Goal: Communication & Community: Answer question/provide support

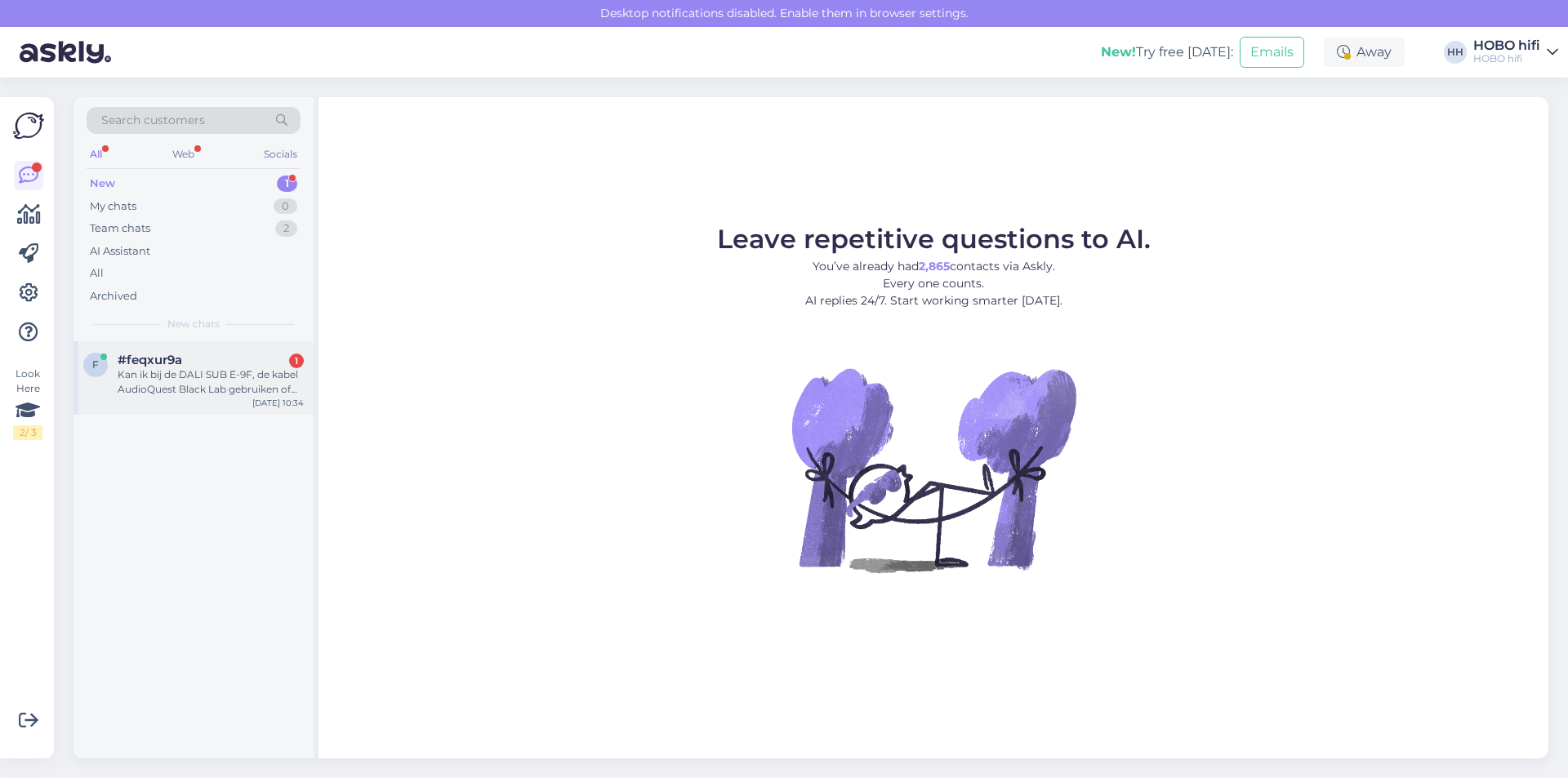
click at [205, 395] on div "Kan ik bij de DALI SUB E-9F, de kabel AudioQuest Black Lab gebruiken of heeft d…" at bounding box center [210, 383] width 186 height 29
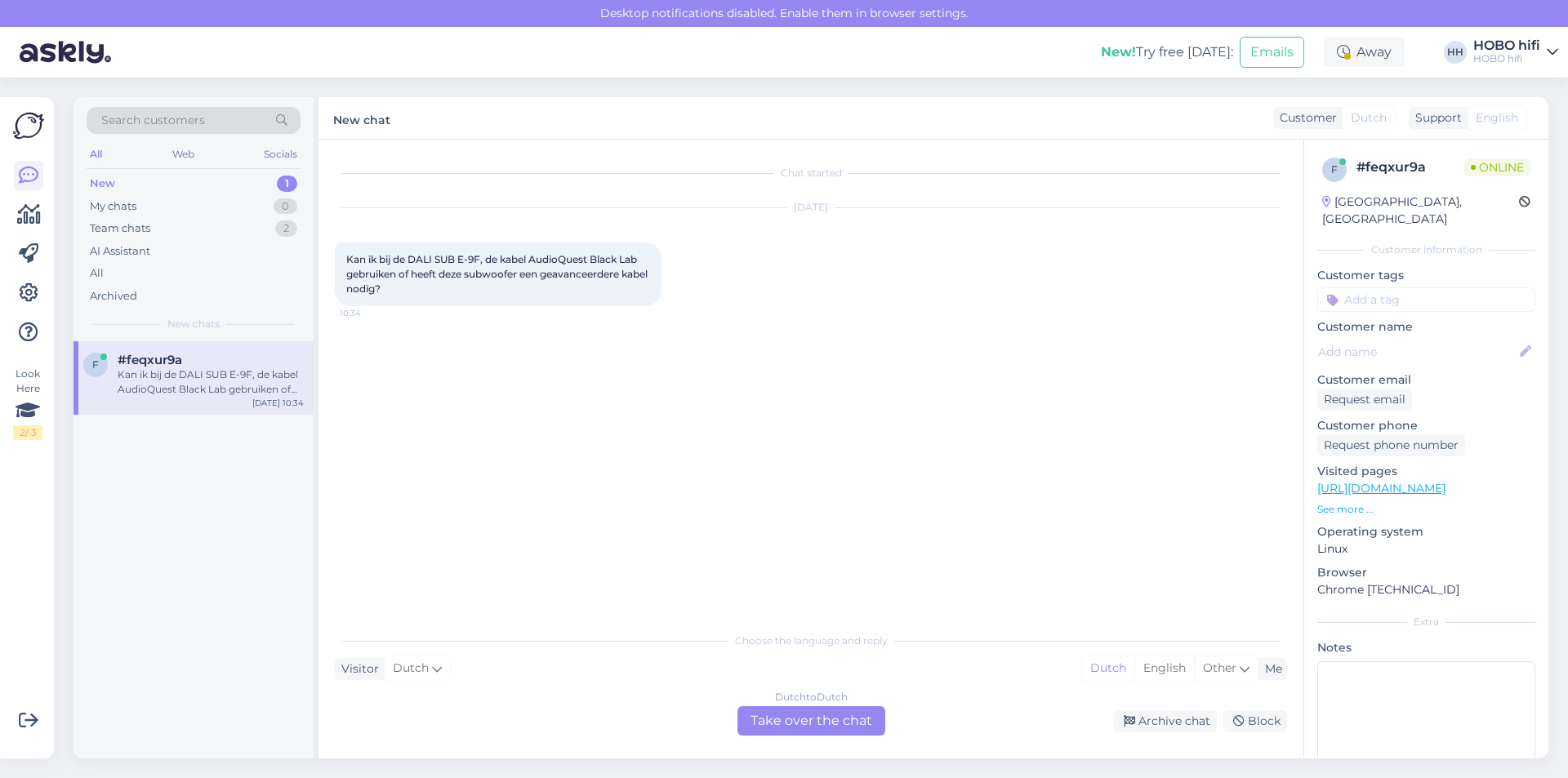
click at [868, 719] on div "Dutch to Dutch Take over the chat" at bounding box center [811, 721] width 148 height 29
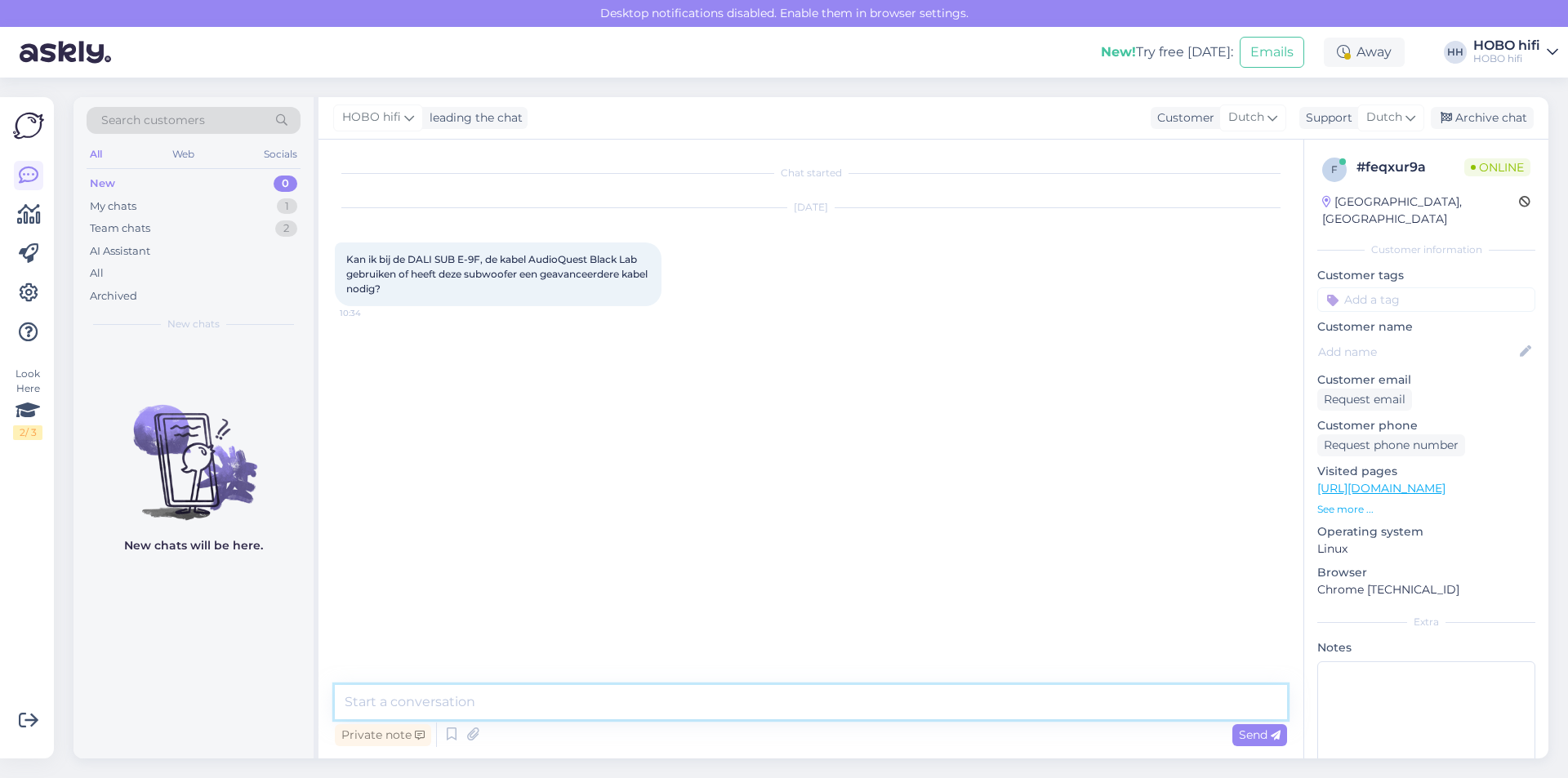
click at [524, 699] on textarea at bounding box center [811, 702] width 952 height 34
type textarea "Goedemorgen, de Black Lab is een passend niveau."
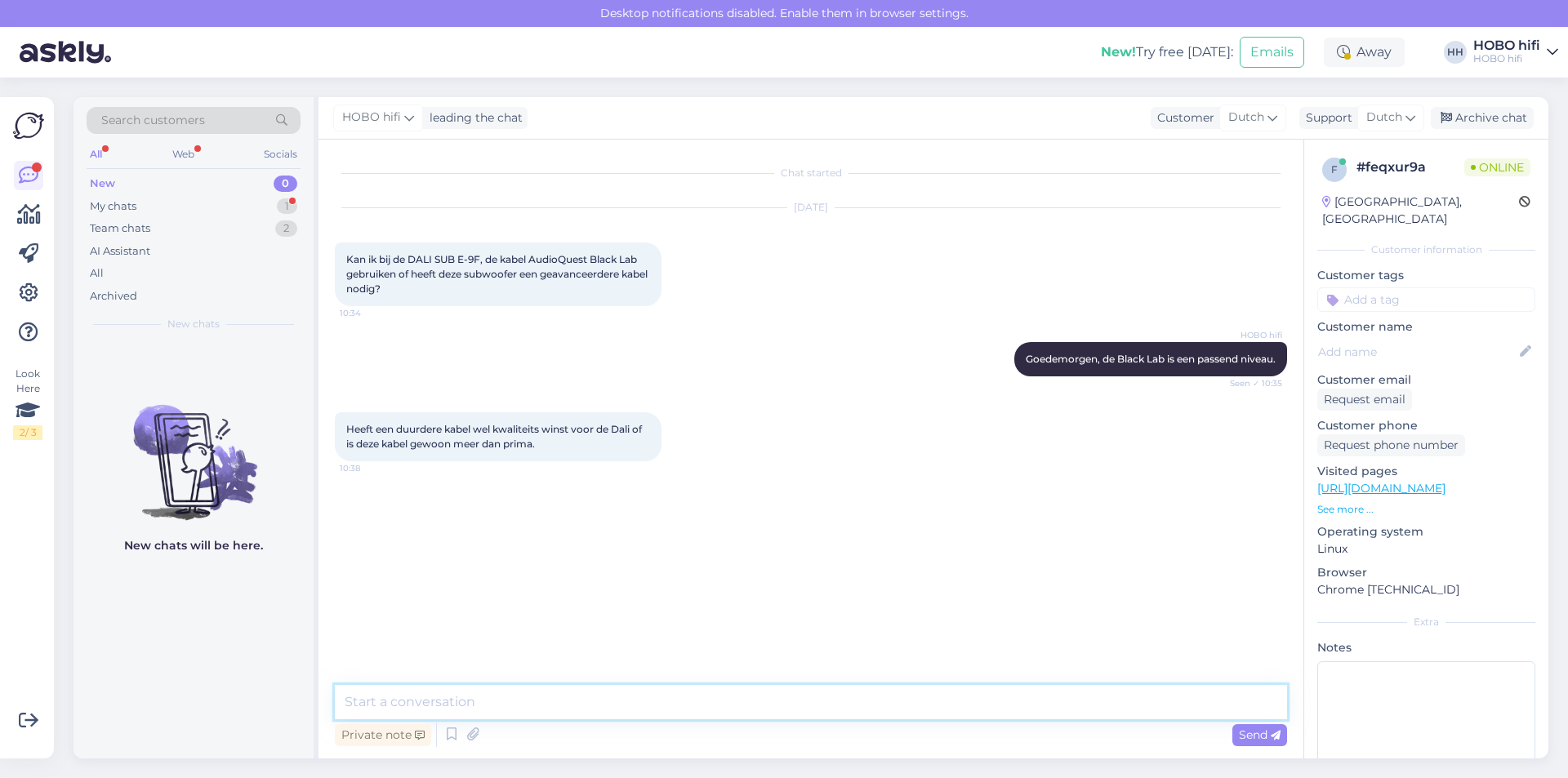
click at [451, 707] on textarea at bounding box center [811, 702] width 952 height 34
click at [446, 706] on textarea "De" at bounding box center [811, 702] width 952 height 34
type textarea "De Black Lab is meer dan prima."
click at [1263, 728] on span "Send" at bounding box center [1259, 735] width 41 height 15
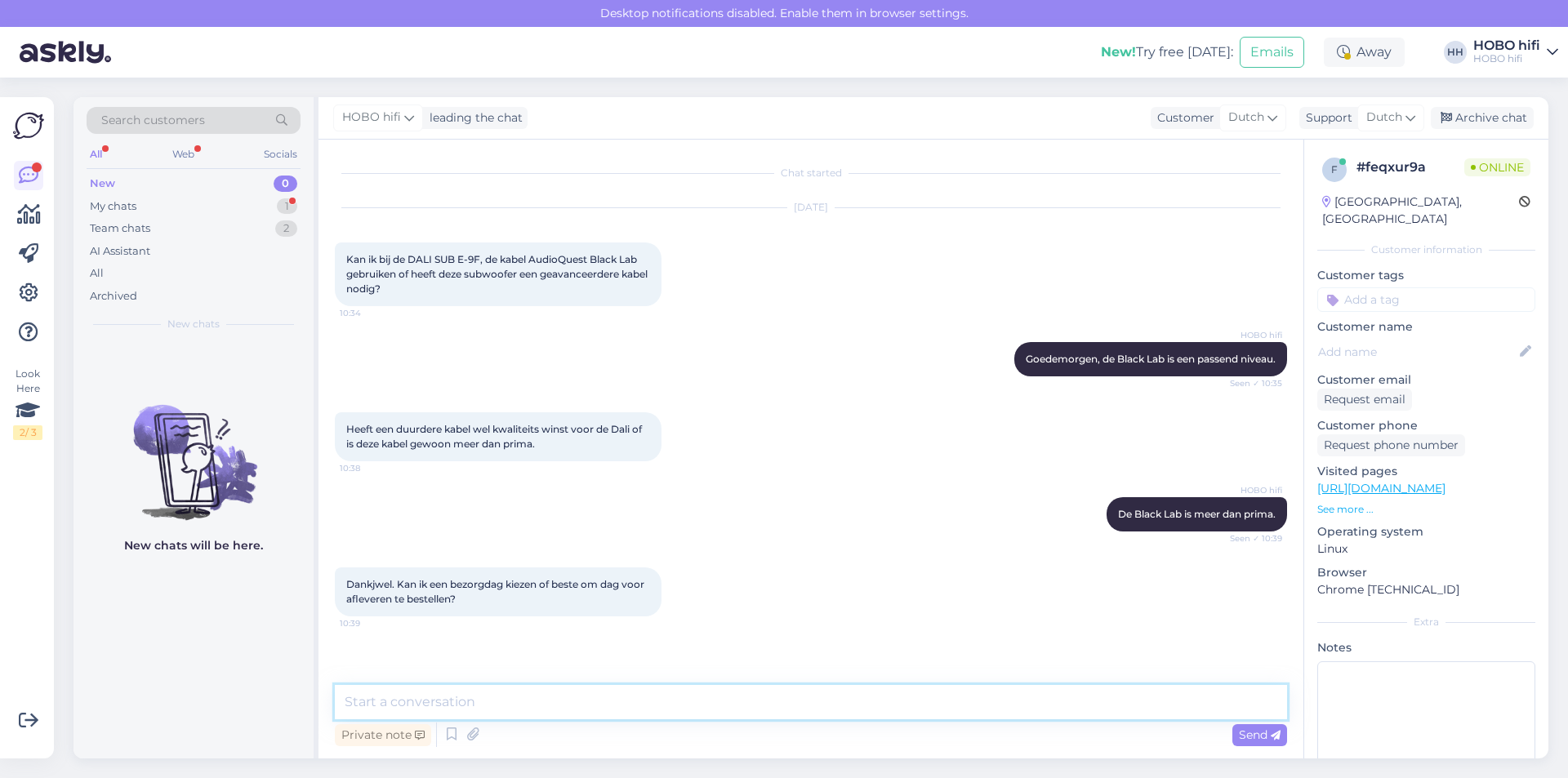
click at [487, 703] on textarea at bounding box center [811, 702] width 952 height 34
click at [465, 708] on textarea "Je kunt standaard geen bezorgdag in het bestelproces kiezen." at bounding box center [811, 702] width 952 height 34
type textarea "Je kunt helaas geen bezorgdag in het bestelproces kiezen."
click at [1251, 733] on span "Send" at bounding box center [1259, 735] width 41 height 15
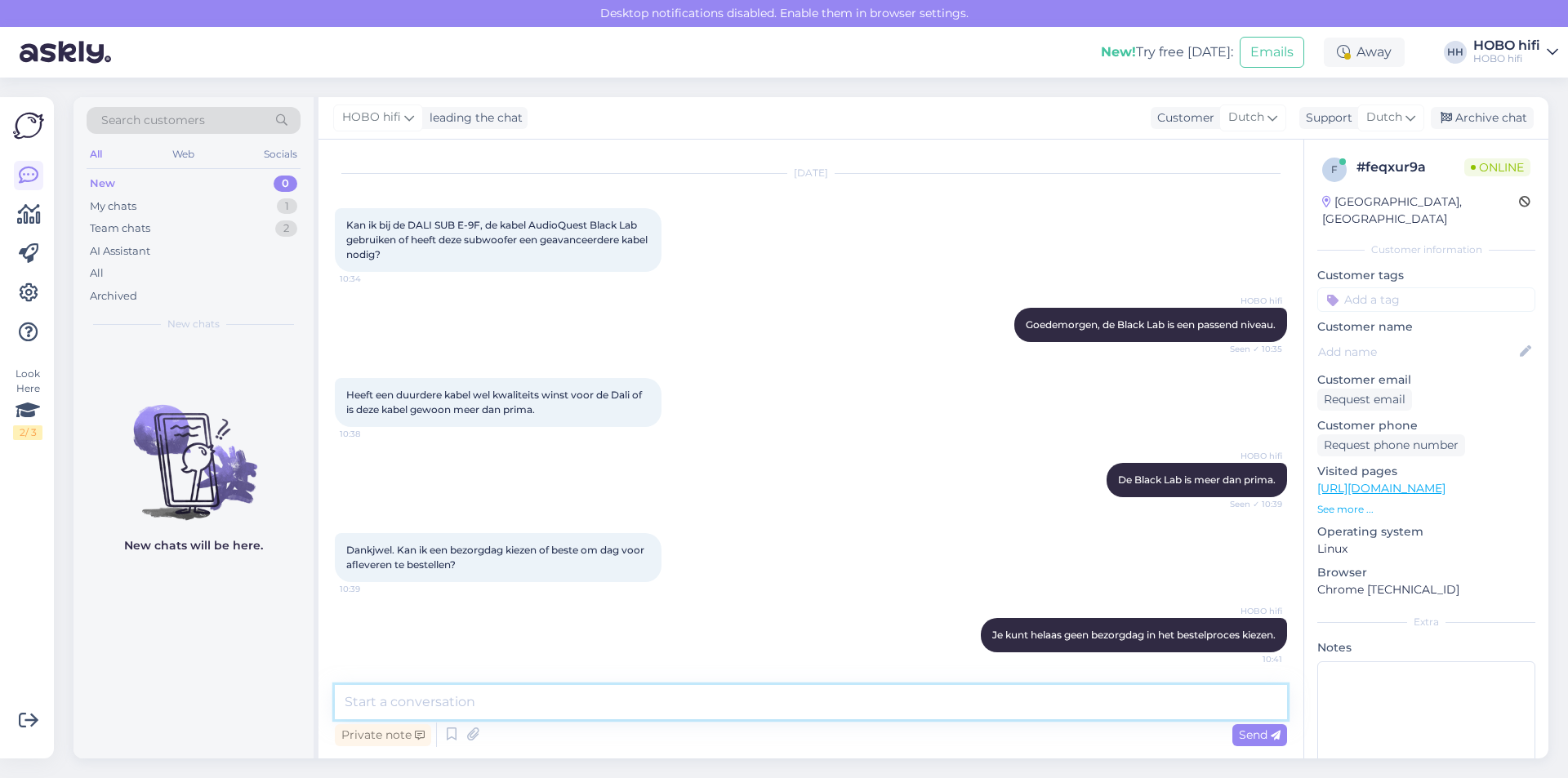
click at [485, 701] on textarea at bounding box center [811, 702] width 952 height 34
type textarea "Kan ik verder nog iets voor je betekenen?"
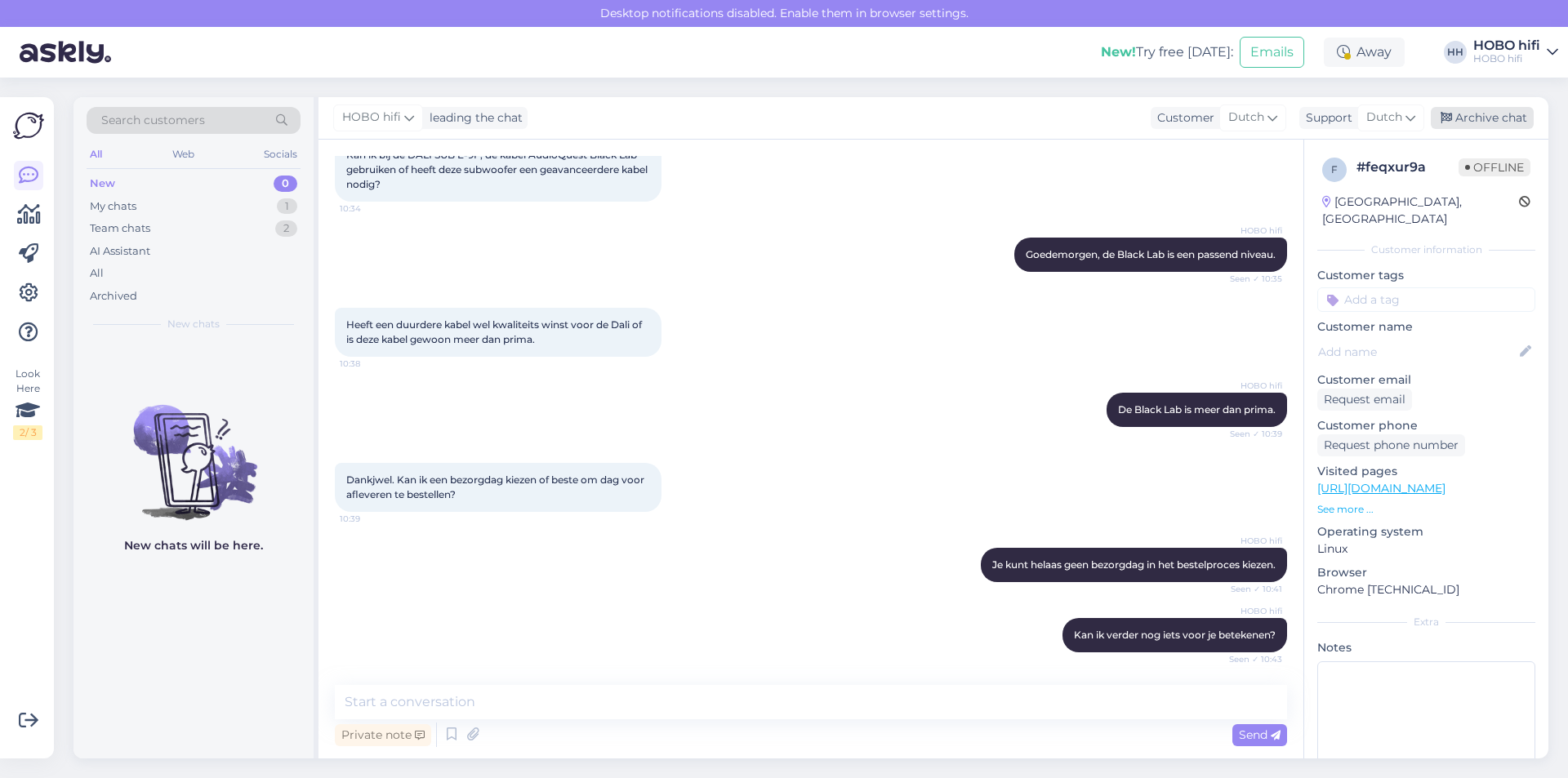
click at [1460, 115] on div "Archive chat" at bounding box center [1483, 118] width 103 height 22
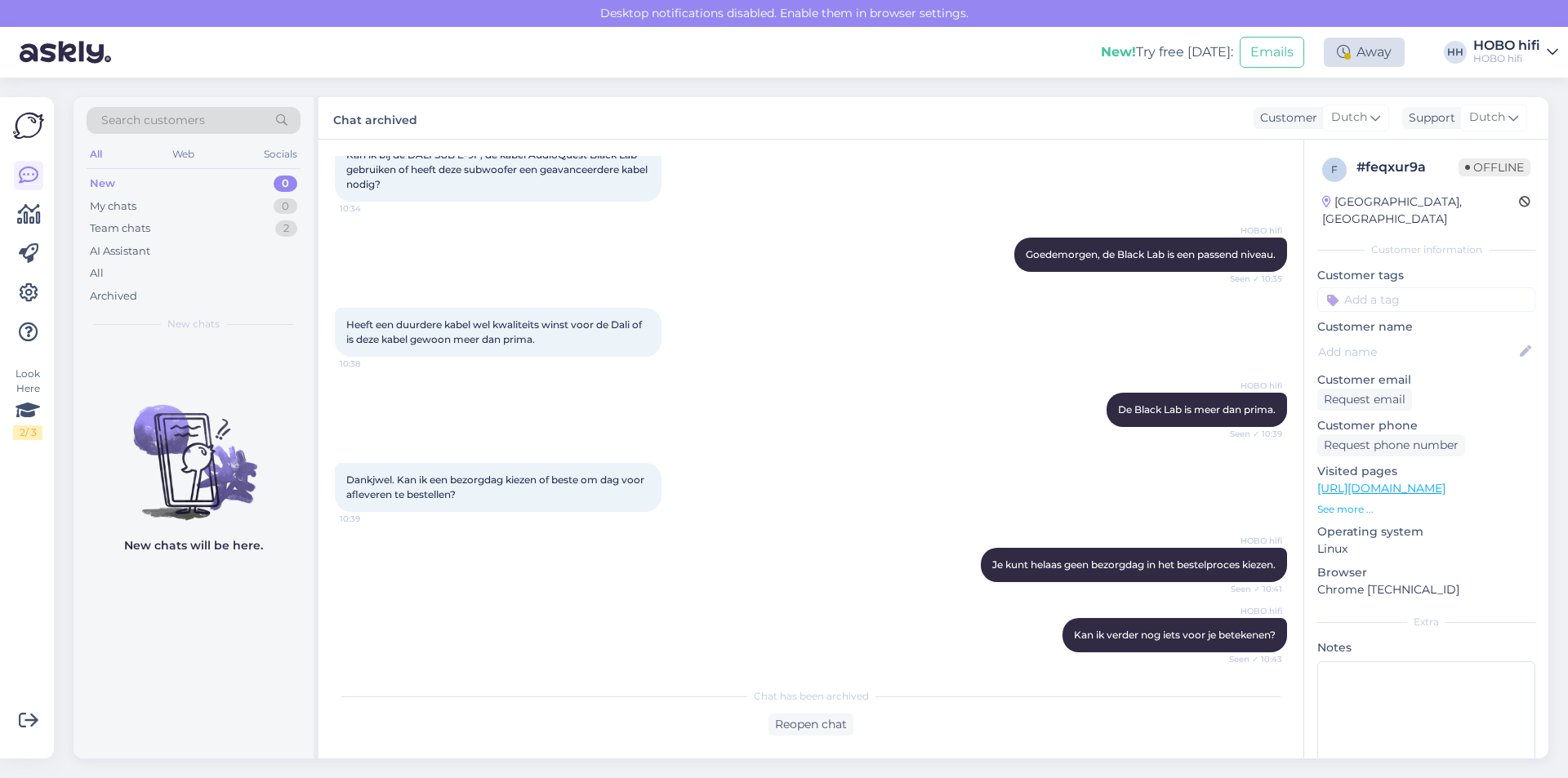
click at [1359, 62] on div "Away" at bounding box center [1364, 52] width 81 height 29
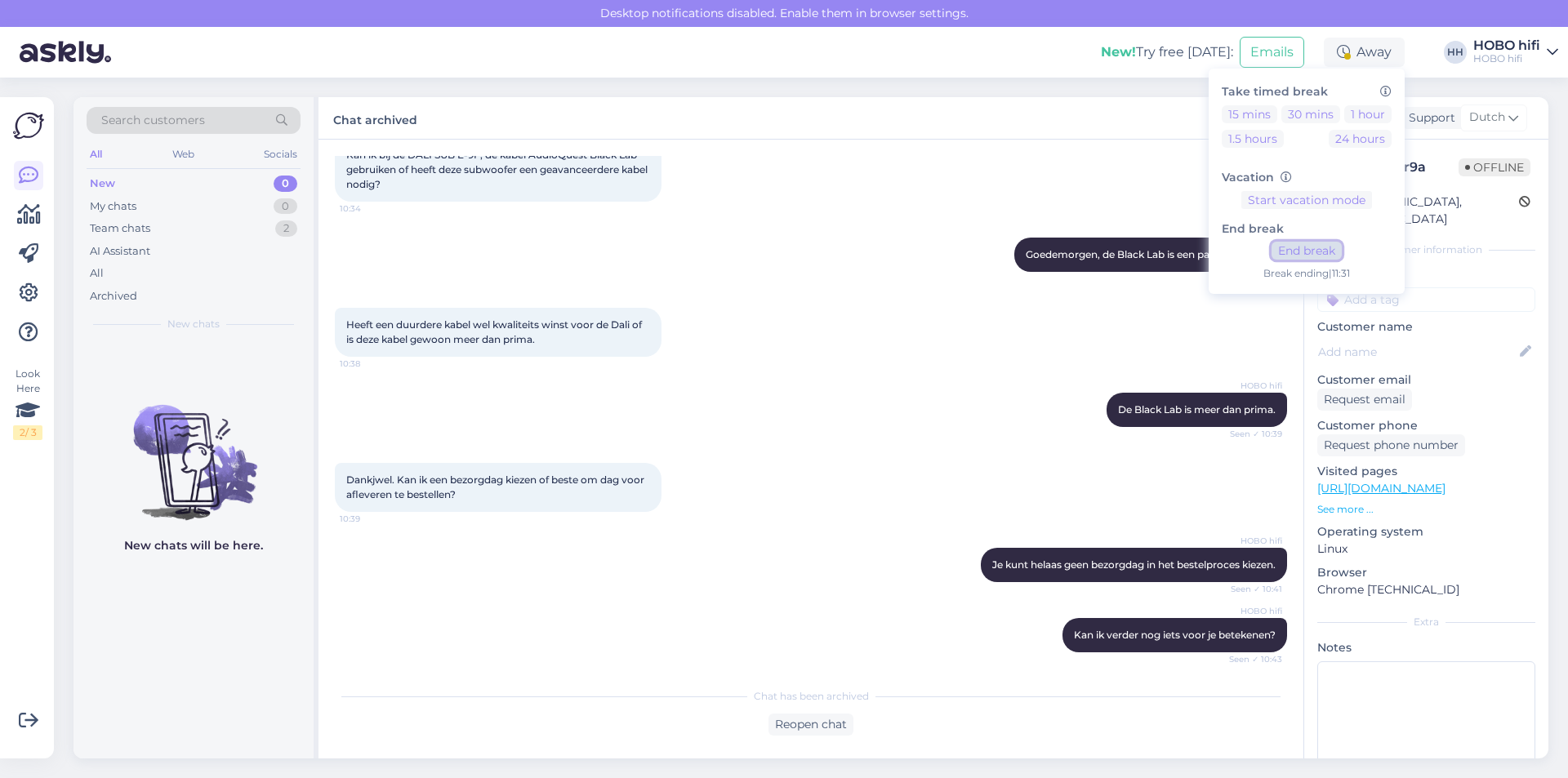
click at [1313, 246] on button "End break" at bounding box center [1307, 250] width 71 height 18
